Goal: Task Accomplishment & Management: Manage account settings

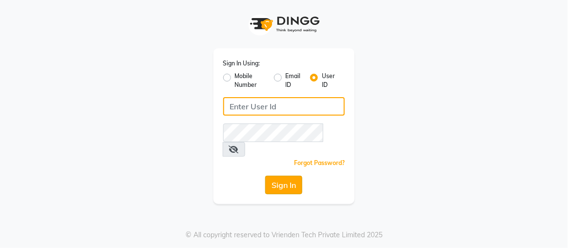
type input "rajaj"
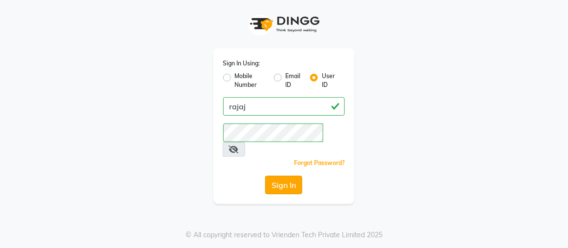
click at [289, 176] on button "Sign In" at bounding box center [283, 185] width 37 height 19
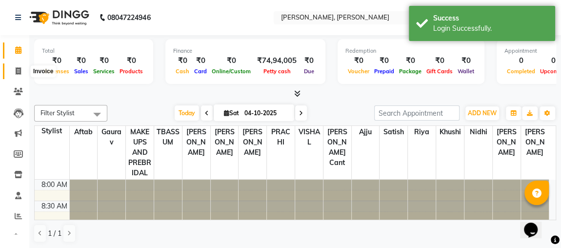
click at [20, 69] on icon at bounding box center [18, 70] width 5 height 7
select select "service"
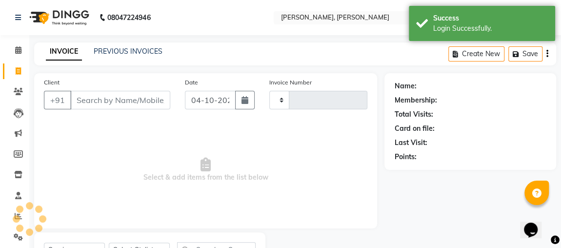
type input "2584"
select select "4362"
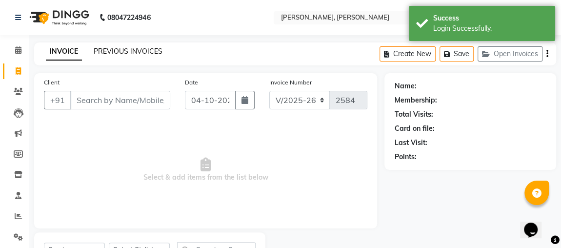
click at [94, 51] on link "PREVIOUS INVOICES" at bounding box center [128, 51] width 69 height 9
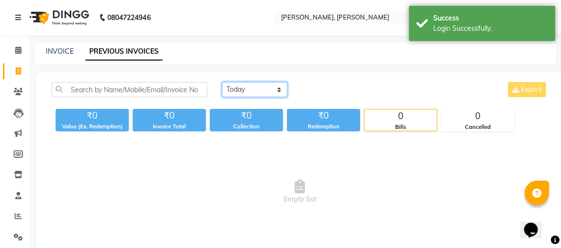
click at [271, 84] on select "[DATE] [DATE] Custom Range" at bounding box center [254, 89] width 65 height 15
select select "yesterday"
click at [222, 82] on select "[DATE] [DATE] Custom Range" at bounding box center [254, 89] width 65 height 15
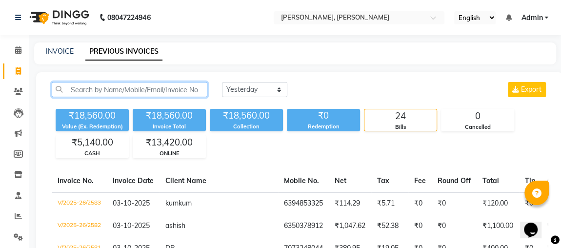
click at [169, 90] on input "text" at bounding box center [130, 89] width 156 height 15
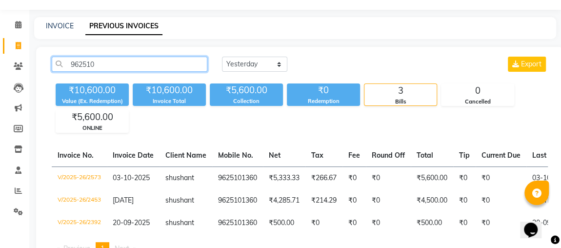
scroll to position [34, 0]
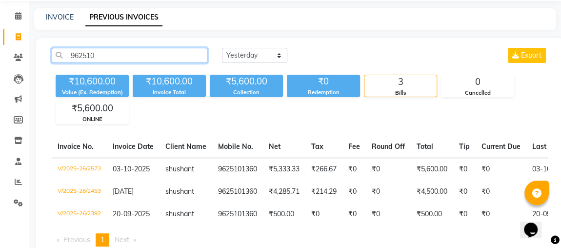
type input "962510"
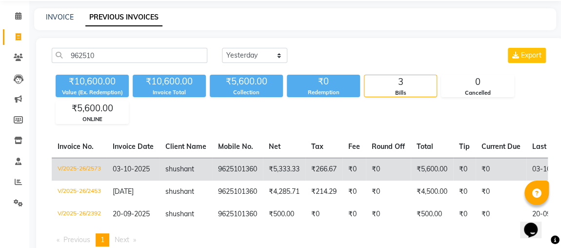
click at [453, 166] on td "₹5,600.00" at bounding box center [432, 169] width 42 height 23
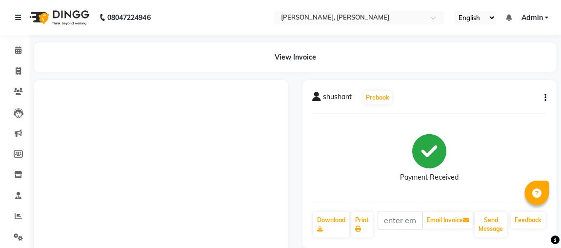
click at [545, 98] on icon "button" at bounding box center [546, 98] width 2 height 0
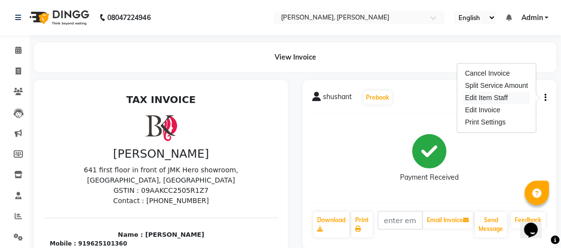
click at [519, 100] on div "Edit Item Staff" at bounding box center [496, 98] width 67 height 12
select select
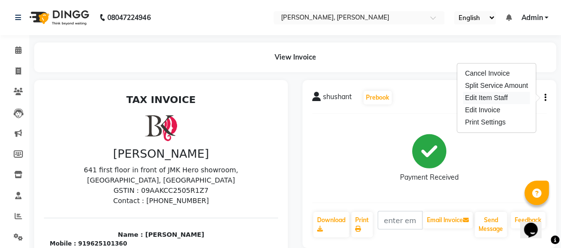
select select
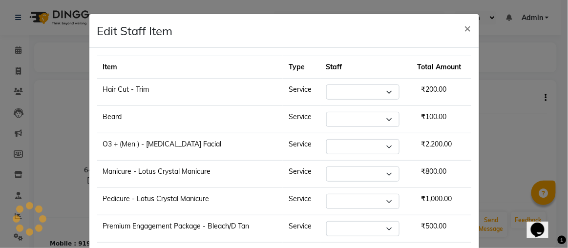
select select "33501"
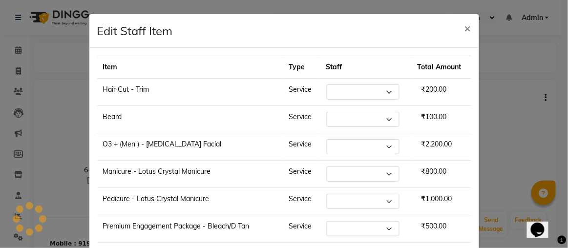
select select "33501"
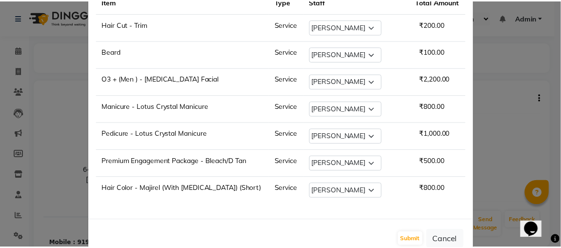
scroll to position [84, 0]
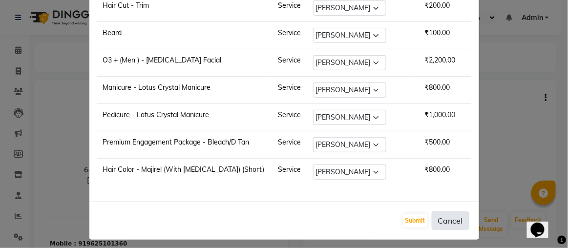
click at [448, 217] on button "Cancel" at bounding box center [450, 220] width 38 height 19
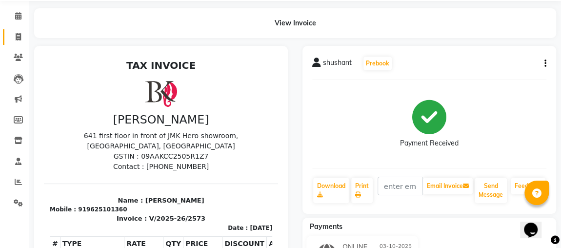
click at [22, 35] on span at bounding box center [18, 37] width 17 height 11
select select "service"
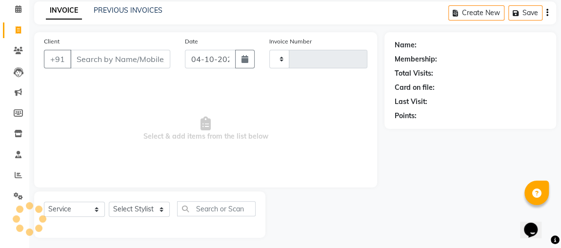
scroll to position [44, 0]
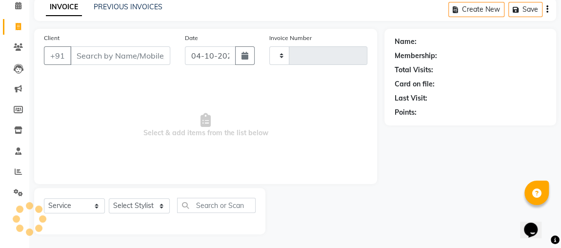
type input "2584"
select select "4362"
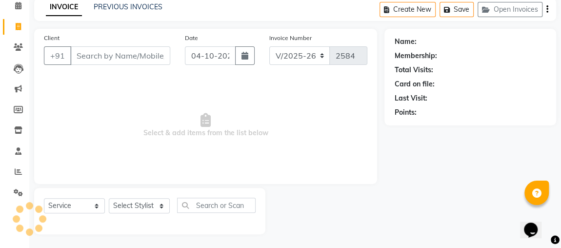
click at [208, 35] on div "Date 04-10-2025" at bounding box center [220, 53] width 84 height 40
click at [129, 9] on link "PREVIOUS INVOICES" at bounding box center [128, 6] width 69 height 9
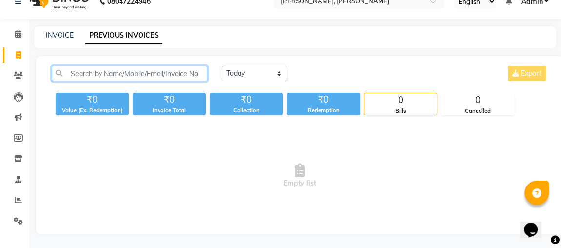
click at [147, 76] on input "text" at bounding box center [130, 73] width 156 height 15
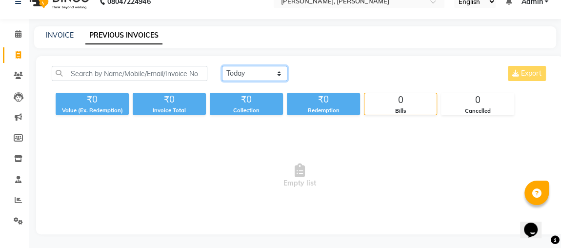
click at [276, 73] on select "[DATE] [DATE] Custom Range" at bounding box center [254, 73] width 65 height 15
select select "yesterday"
click at [222, 66] on select "[DATE] [DATE] Custom Range" at bounding box center [254, 73] width 65 height 15
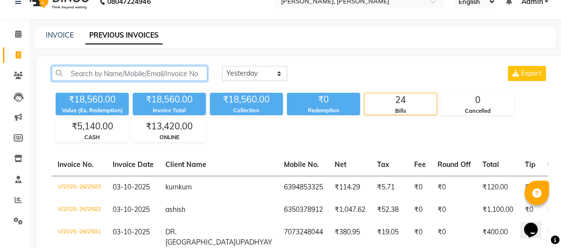
click at [190, 74] on input "text" at bounding box center [130, 73] width 156 height 15
click at [150, 70] on input "text" at bounding box center [130, 73] width 156 height 15
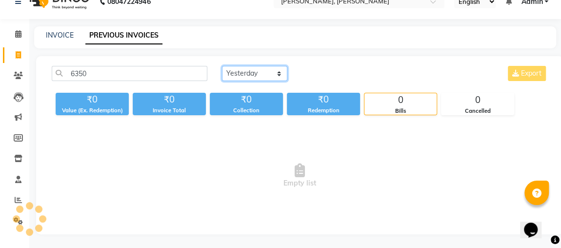
click at [279, 79] on select "[DATE] [DATE] Custom Range" at bounding box center [254, 73] width 65 height 15
click at [332, 64] on div "6350 Today Yesterday Custom Range Export ₹0 Value (Ex. Redemption) ₹0 Invoice T…" at bounding box center [300, 145] width 528 height 178
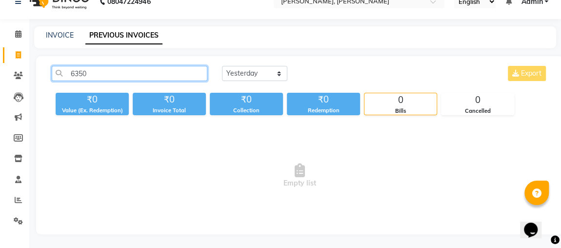
click at [188, 74] on input "6350" at bounding box center [130, 73] width 156 height 15
type input "6"
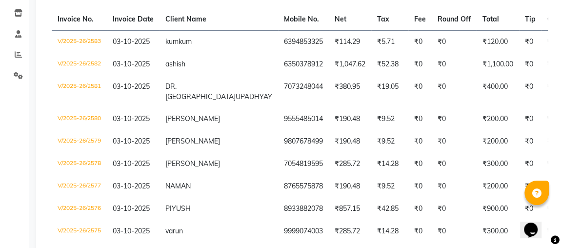
scroll to position [161, 0]
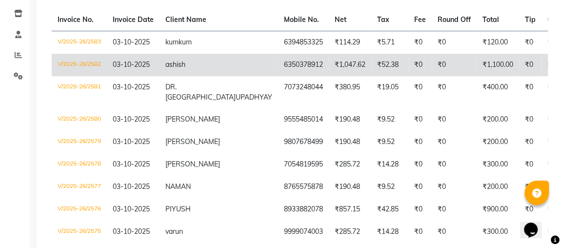
click at [329, 70] on td "₹1,047.62" at bounding box center [350, 65] width 42 height 22
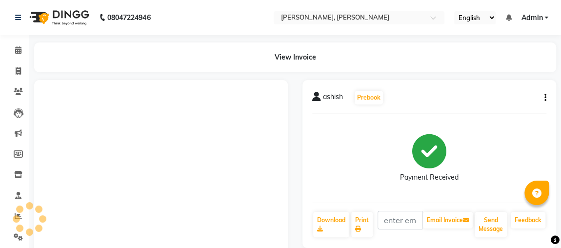
click at [546, 98] on icon "button" at bounding box center [546, 98] width 2 height 0
click at [545, 98] on icon "button" at bounding box center [546, 98] width 2 height 0
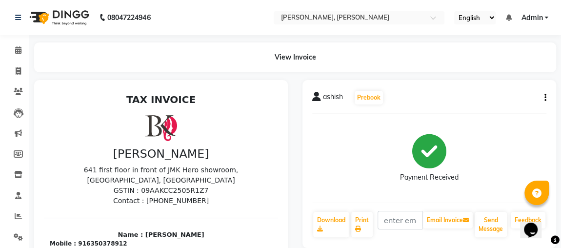
click at [542, 99] on button "button" at bounding box center [544, 98] width 6 height 10
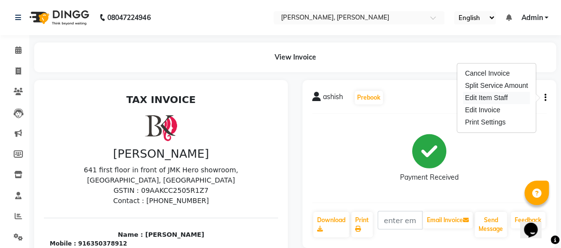
click at [515, 96] on div "Edit Item Staff" at bounding box center [496, 98] width 67 height 12
select select
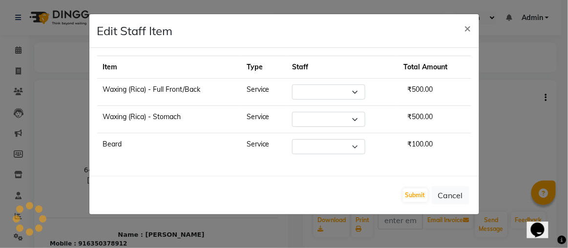
select select "23897"
select select "33501"
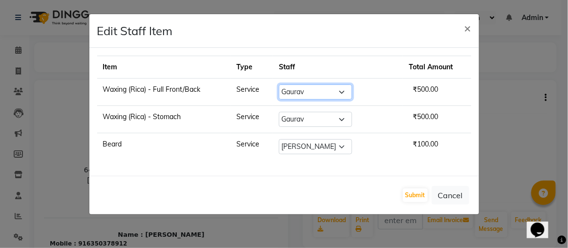
click at [340, 98] on select "Select [PERSON_NAME] [PERSON_NAME] [PERSON_NAME] MAKEUPS AND PREBRIDAL [PERSON_…" at bounding box center [315, 91] width 73 height 15
select select "33501"
click at [279, 84] on select "Select [PERSON_NAME] [PERSON_NAME] [PERSON_NAME] MAKEUPS AND PREBRIDAL [PERSON_…" at bounding box center [315, 91] width 73 height 15
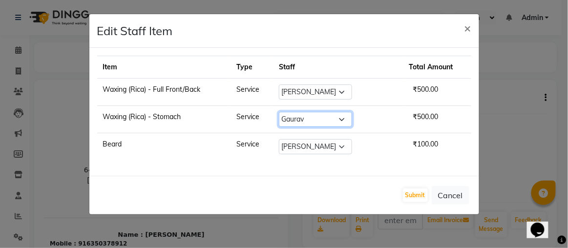
click at [344, 116] on select "Select [PERSON_NAME] [PERSON_NAME] [PERSON_NAME] MAKEUPS AND PREBRIDAL [PERSON_…" at bounding box center [315, 119] width 73 height 15
select select "33501"
click at [279, 112] on select "Select [PERSON_NAME] [PERSON_NAME] [PERSON_NAME] MAKEUPS AND PREBRIDAL [PERSON_…" at bounding box center [315, 119] width 73 height 15
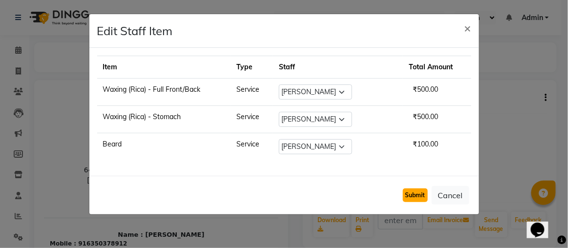
click at [414, 194] on button "Submit" at bounding box center [415, 195] width 25 height 14
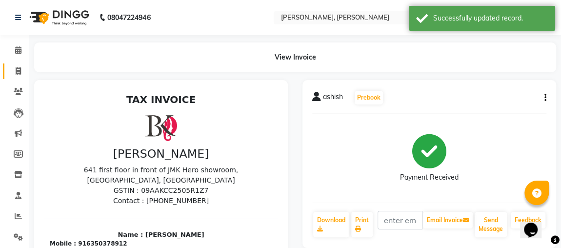
click at [24, 77] on link "Invoice" at bounding box center [14, 71] width 23 height 16
select select "service"
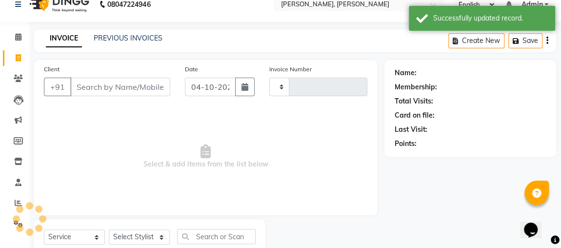
type input "2584"
select select "4362"
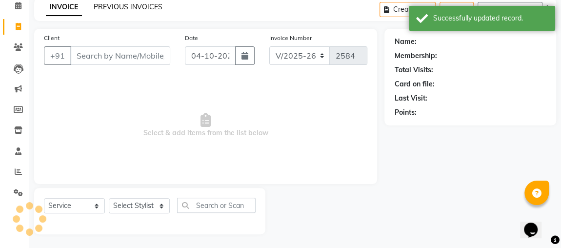
click at [141, 3] on link "PREVIOUS INVOICES" at bounding box center [128, 6] width 69 height 9
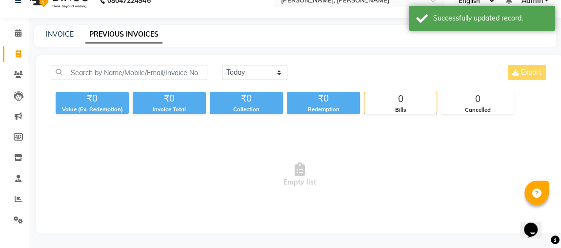
scroll to position [16, 0]
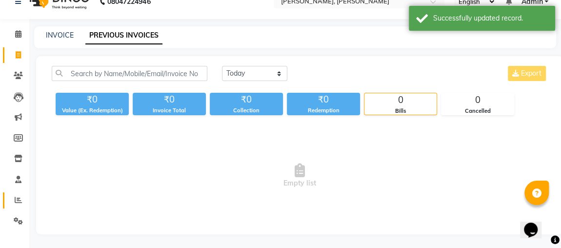
click at [25, 200] on span at bounding box center [18, 200] width 17 height 11
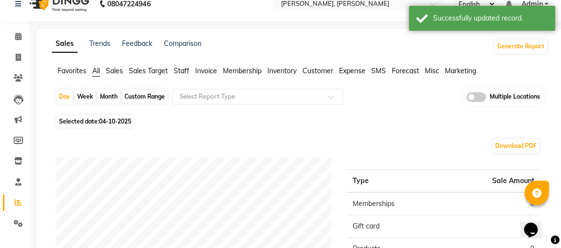
scroll to position [16, 0]
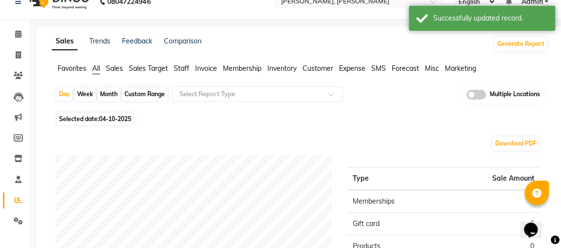
click at [113, 95] on div "Month" at bounding box center [109, 94] width 22 height 14
select select "10"
select select "2025"
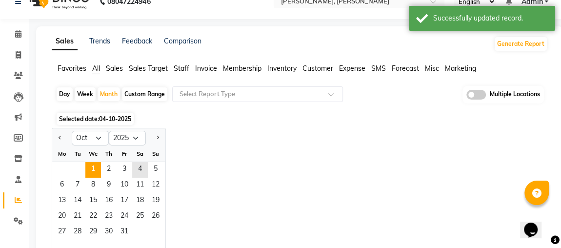
click at [92, 172] on span "1" at bounding box center [93, 170] width 16 height 16
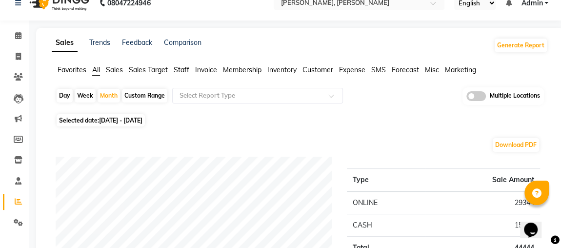
scroll to position [0, 0]
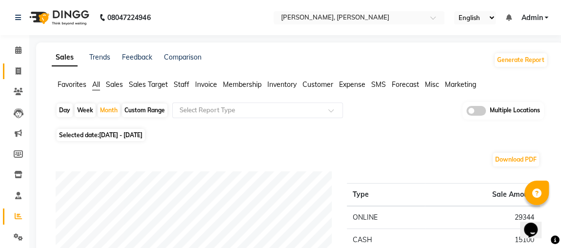
click at [16, 72] on icon at bounding box center [18, 70] width 5 height 7
select select "service"
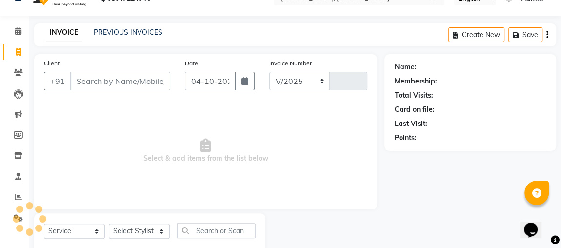
select select "4362"
type input "2584"
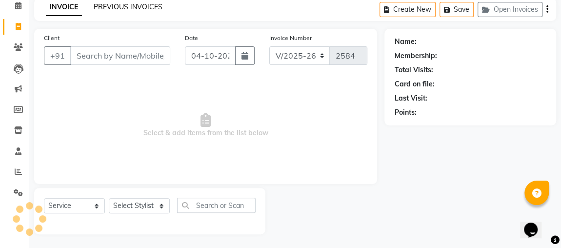
click at [144, 7] on link "PREVIOUS INVOICES" at bounding box center [128, 6] width 69 height 9
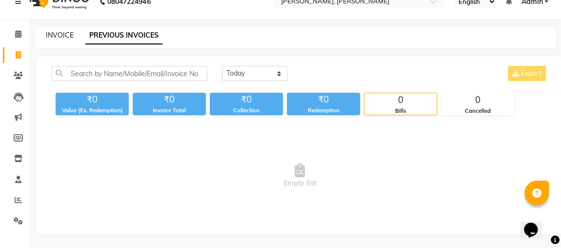
click at [61, 37] on link "INVOICE" at bounding box center [60, 35] width 28 height 9
select select "service"
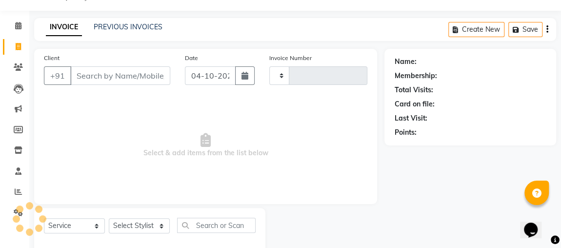
type input "2584"
select select "4362"
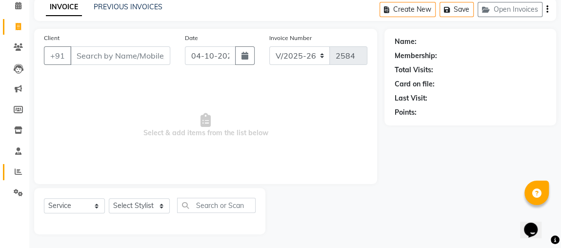
click at [18, 168] on icon at bounding box center [18, 171] width 7 height 7
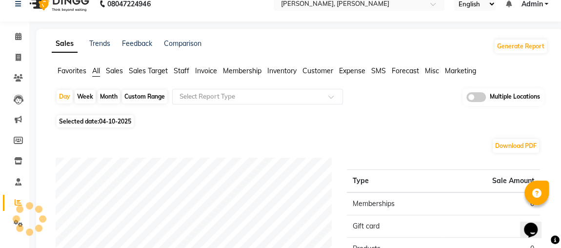
scroll to position [44, 0]
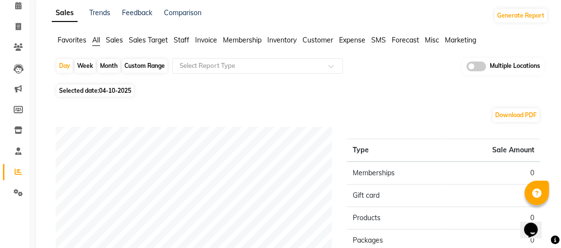
click at [108, 70] on div "Month" at bounding box center [109, 66] width 22 height 14
select select "10"
select select "2025"
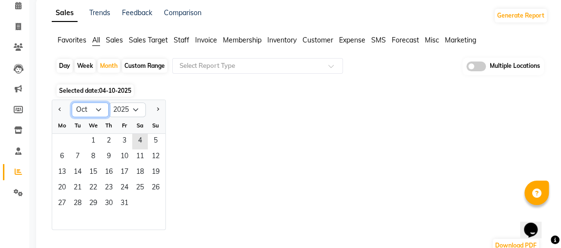
click at [101, 110] on select "Jan Feb Mar Apr May Jun [DATE] Aug Sep Oct Nov Dec" at bounding box center [90, 109] width 37 height 15
select select "9"
click at [72, 102] on select "Jan Feb Mar Apr May Jun [DATE] Aug Sep Oct Nov Dec" at bounding box center [90, 109] width 37 height 15
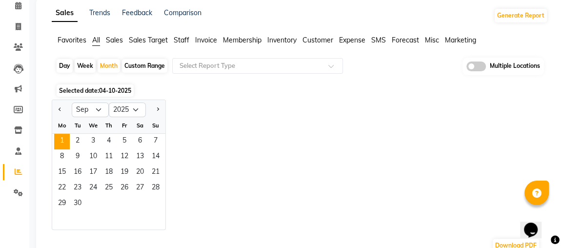
click at [65, 141] on span "1" at bounding box center [62, 142] width 16 height 16
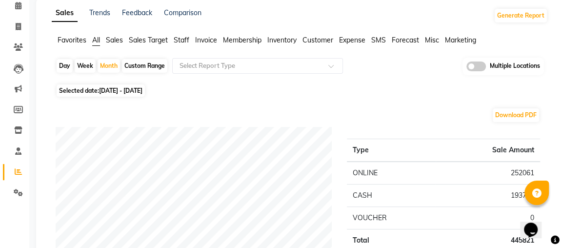
scroll to position [0, 0]
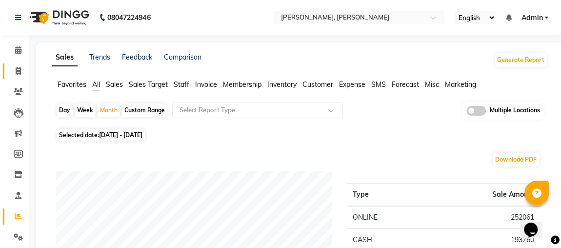
click at [9, 78] on link "Invoice" at bounding box center [14, 71] width 23 height 16
select select "service"
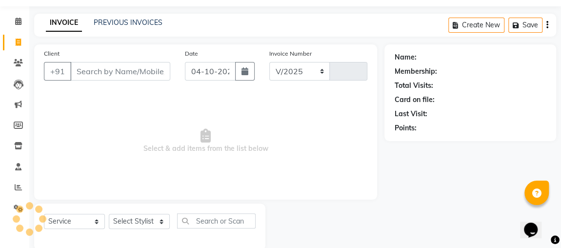
select select "4362"
type input "2584"
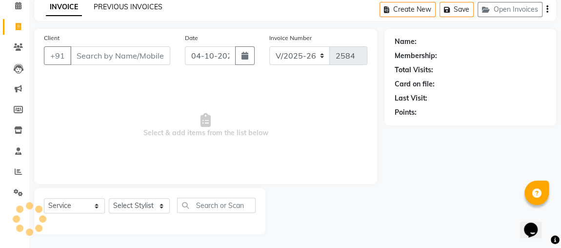
click at [159, 9] on link "PREVIOUS INVOICES" at bounding box center [128, 6] width 69 height 9
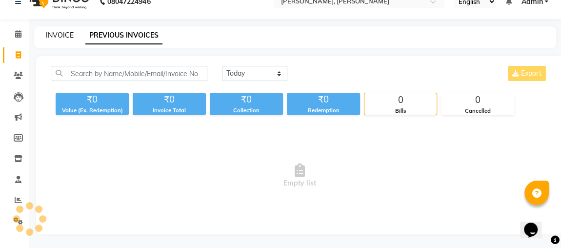
click at [67, 37] on link "INVOICE" at bounding box center [60, 35] width 28 height 9
select select "service"
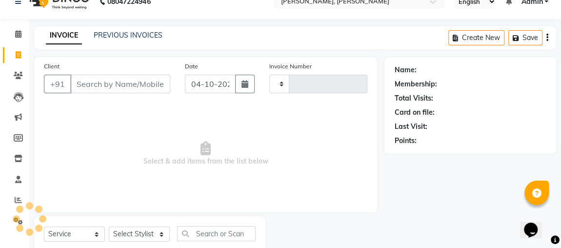
scroll to position [44, 0]
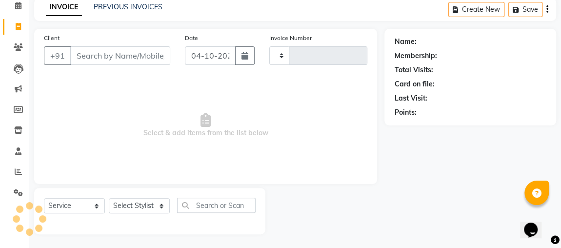
type input "2584"
select select "4362"
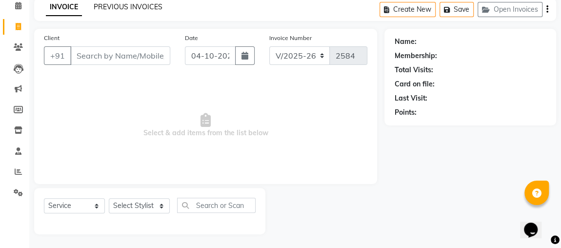
click at [155, 9] on link "PREVIOUS INVOICES" at bounding box center [128, 6] width 69 height 9
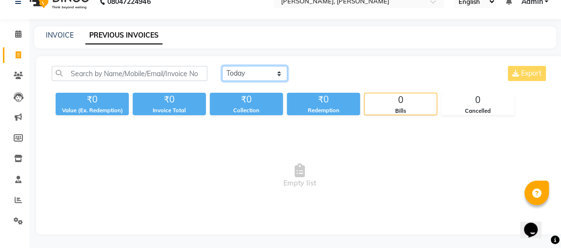
click at [257, 75] on select "[DATE] [DATE] Custom Range" at bounding box center [254, 73] width 65 height 15
click at [222, 66] on select "[DATE] [DATE] Custom Range" at bounding box center [254, 73] width 65 height 15
click at [265, 75] on select "[DATE] [DATE] Custom Range" at bounding box center [254, 73] width 65 height 15
click at [222, 66] on select "[DATE] [DATE] Custom Range" at bounding box center [254, 73] width 65 height 15
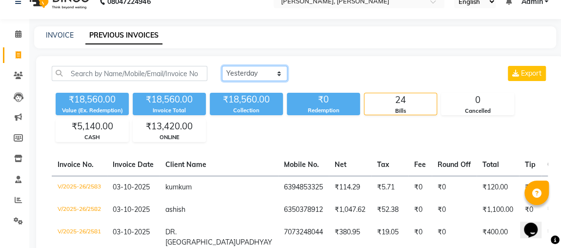
click at [247, 72] on select "[DATE] [DATE] Custom Range" at bounding box center [254, 73] width 65 height 15
select select "range"
click at [222, 66] on select "[DATE] [DATE] Custom Range" at bounding box center [254, 73] width 65 height 15
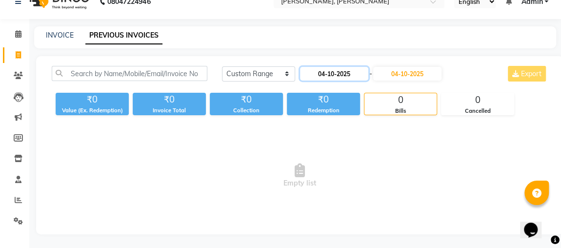
click at [314, 69] on input "04-10-2025" at bounding box center [334, 74] width 68 height 14
select select "10"
select select "2025"
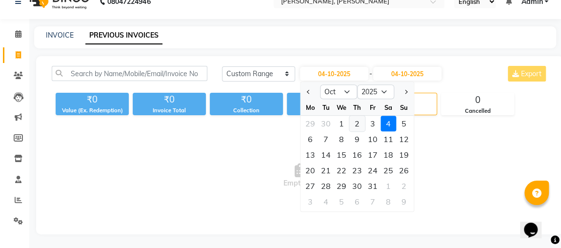
click at [358, 122] on div "2" at bounding box center [357, 124] width 16 height 16
type input "02-10-2025"
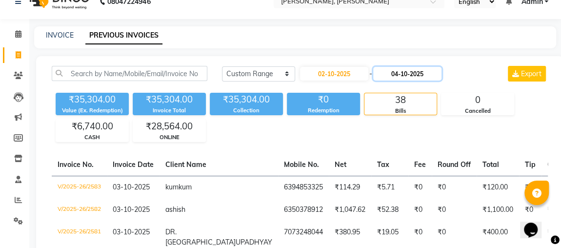
click at [418, 73] on input "04-10-2025" at bounding box center [407, 74] width 68 height 14
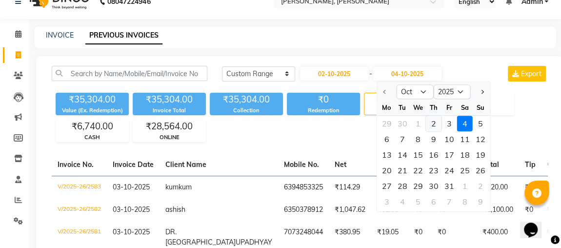
click at [432, 120] on div "2" at bounding box center [434, 124] width 16 height 16
type input "02-10-2025"
